Goal: Information Seeking & Learning: Learn about a topic

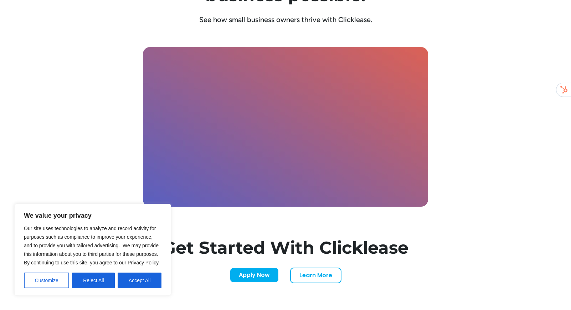
scroll to position [2499, 0]
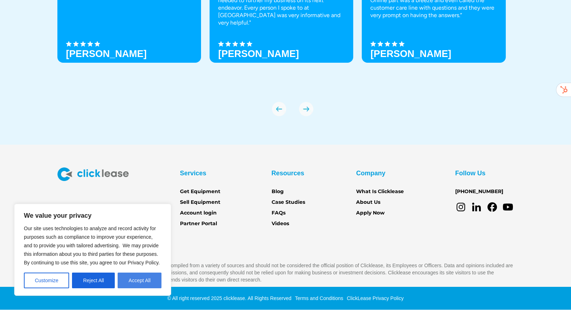
click at [141, 277] on button "Accept All" at bounding box center [140, 280] width 44 height 16
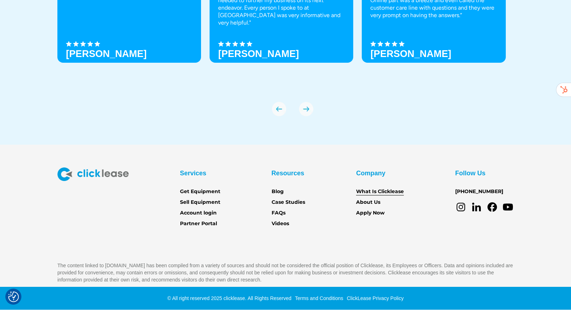
click at [368, 192] on link "What Is Clicklease" at bounding box center [380, 192] width 48 height 8
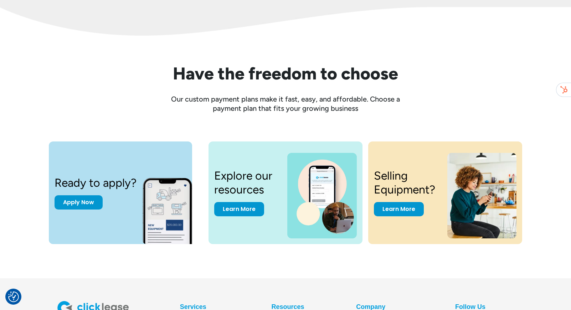
scroll to position [983, 0]
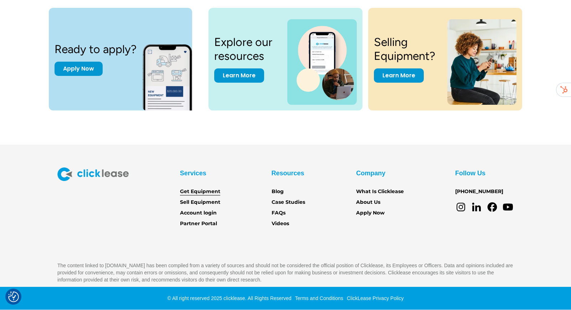
click at [202, 191] on link "Get Equipment" at bounding box center [200, 192] width 40 height 8
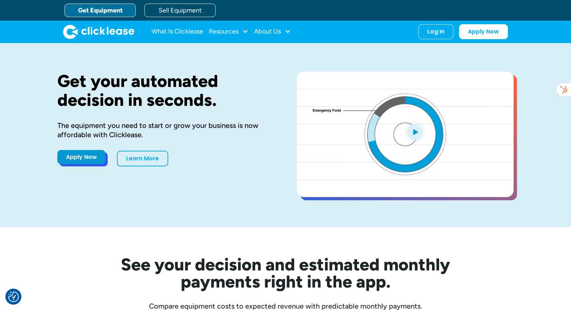
click at [79, 161] on link "Apply Now" at bounding box center [81, 157] width 48 height 14
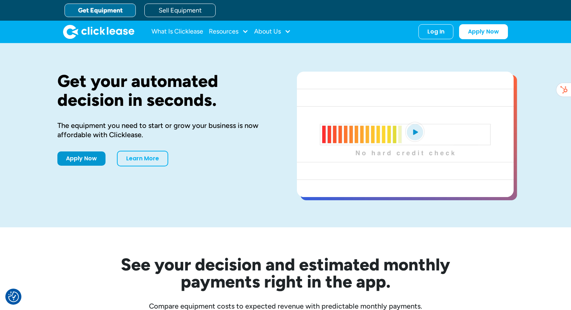
scroll to position [4, 0]
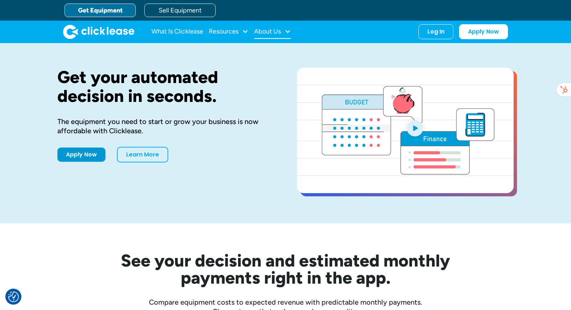
click at [289, 35] on div "About Us" at bounding box center [272, 32] width 37 height 14
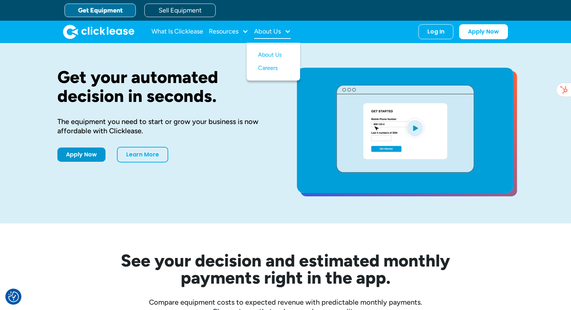
scroll to position [3, 0]
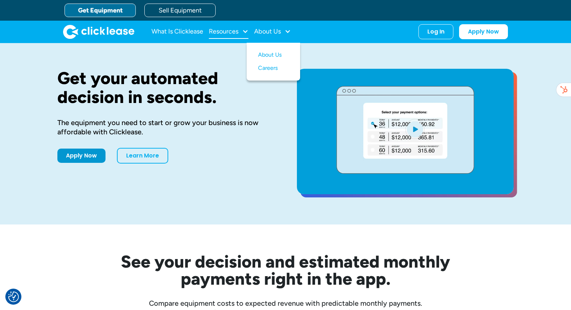
click at [245, 33] on div at bounding box center [245, 31] width 6 height 6
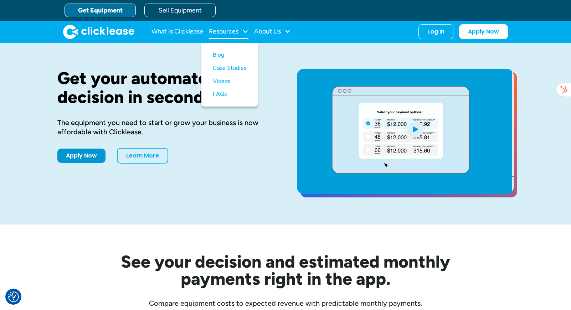
scroll to position [4, 0]
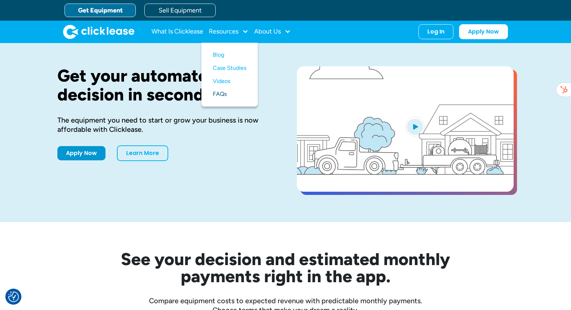
click at [213, 92] on link "FAQs" at bounding box center [229, 94] width 33 height 13
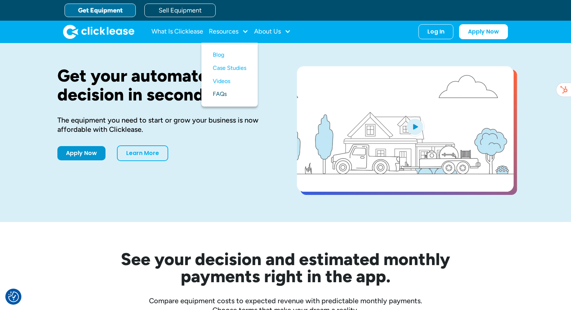
scroll to position [4, 0]
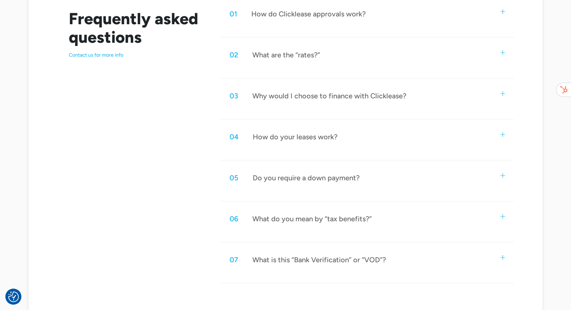
scroll to position [417, 0]
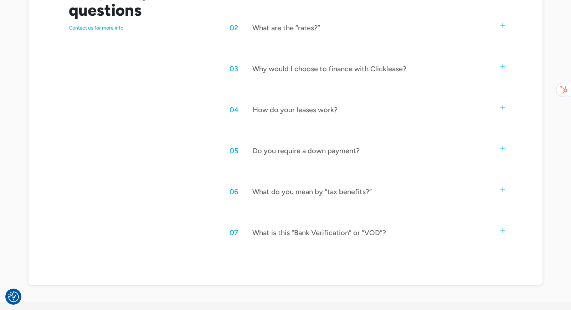
click at [504, 67] on img at bounding box center [502, 66] width 5 height 5
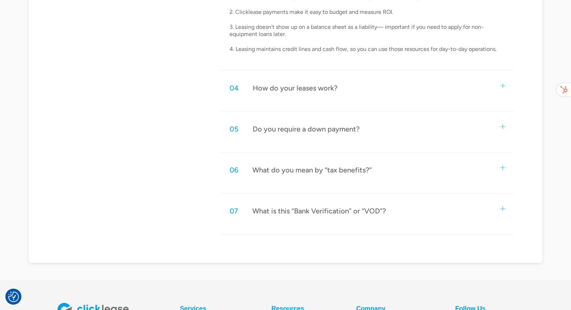
scroll to position [563, 0]
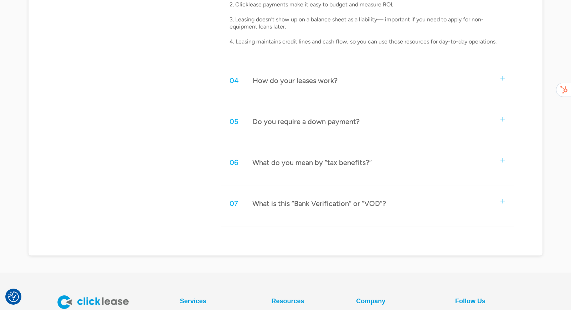
click at [500, 78] on div "04 How do your leases work?" at bounding box center [367, 81] width 292 height 24
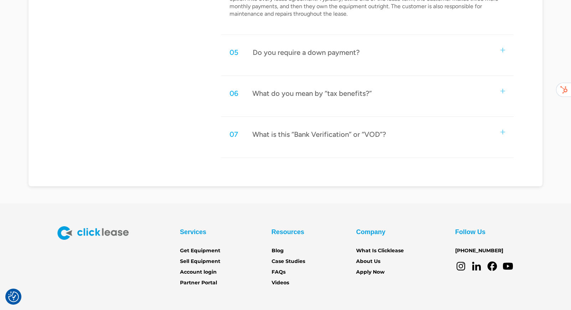
scroll to position [767, 0]
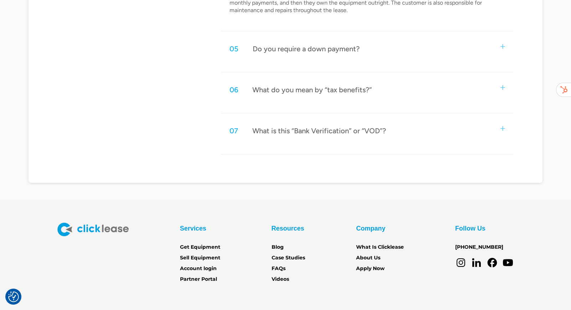
click at [503, 130] on img at bounding box center [502, 128] width 5 height 5
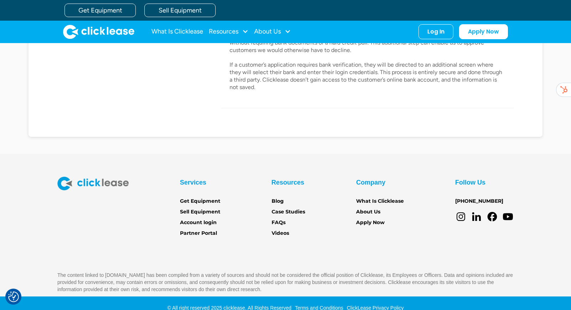
scroll to position [895, 0]
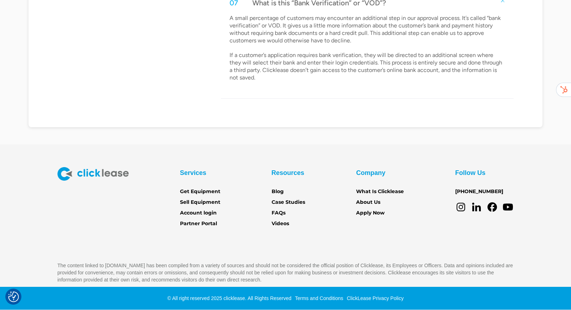
click at [324, 298] on link "Terms and Conditions" at bounding box center [318, 298] width 50 height 6
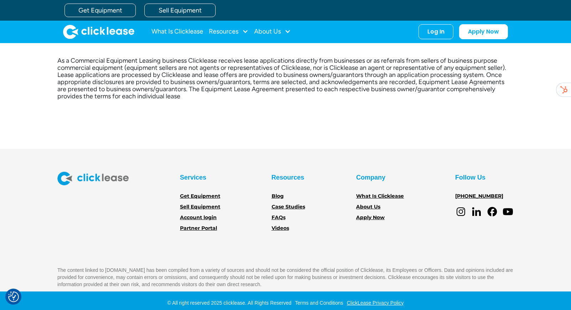
scroll to position [191, 0]
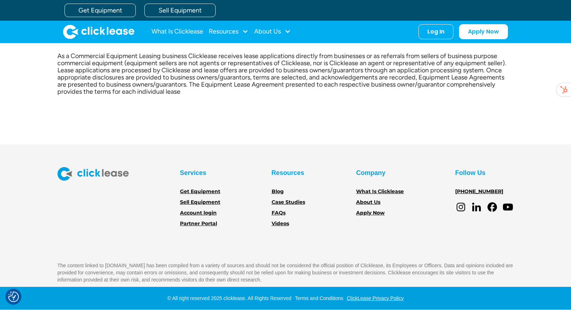
click at [368, 298] on link "ClickLease Privacy Policy" at bounding box center [374, 298] width 59 height 6
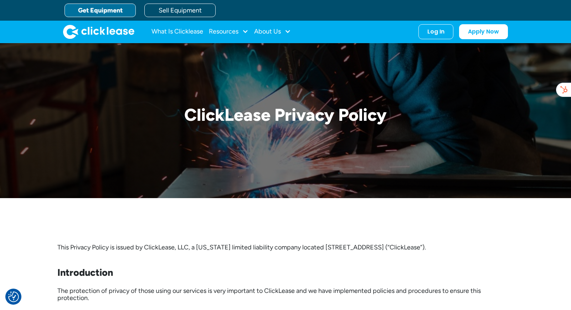
click at [97, 12] on link "Get Equipment" at bounding box center [99, 11] width 71 height 14
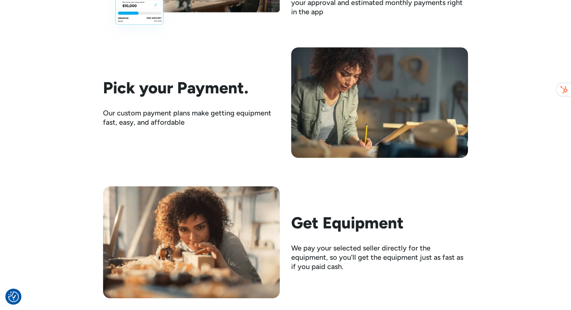
scroll to position [1177, 0]
